Goal: Navigation & Orientation: Find specific page/section

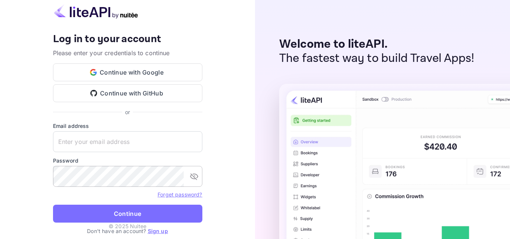
type input "[EMAIL_ADDRESS][DOMAIN_NAME]"
click at [194, 179] on icon "toggle password visibility" at bounding box center [194, 176] width 9 height 9
click at [195, 179] on icon "toggle password visibility" at bounding box center [194, 176] width 9 height 9
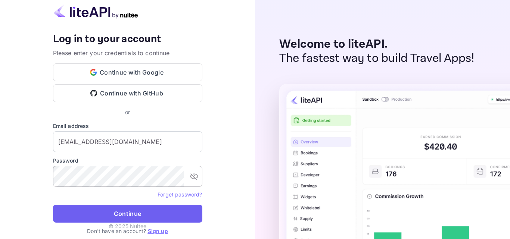
click at [157, 211] on button "Continue" at bounding box center [127, 214] width 149 height 18
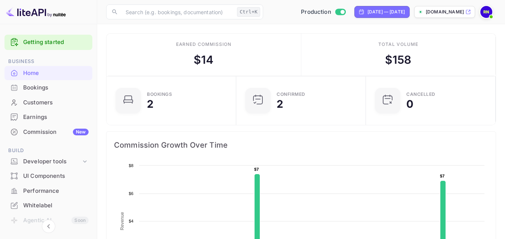
click at [46, 80] on li "Bookings" at bounding box center [48, 87] width 88 height 15
click at [43, 88] on div "Bookings" at bounding box center [55, 88] width 65 height 9
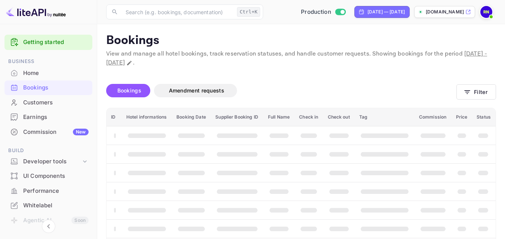
click at [37, 76] on div "Home" at bounding box center [55, 73] width 65 height 9
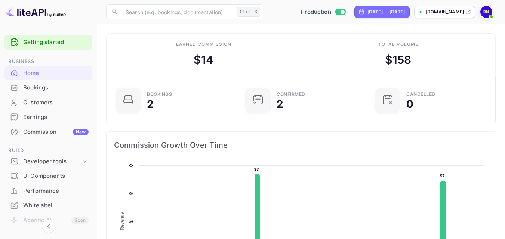
click at [40, 90] on div "Bookings" at bounding box center [55, 88] width 65 height 9
